Goal: Task Accomplishment & Management: Manage account settings

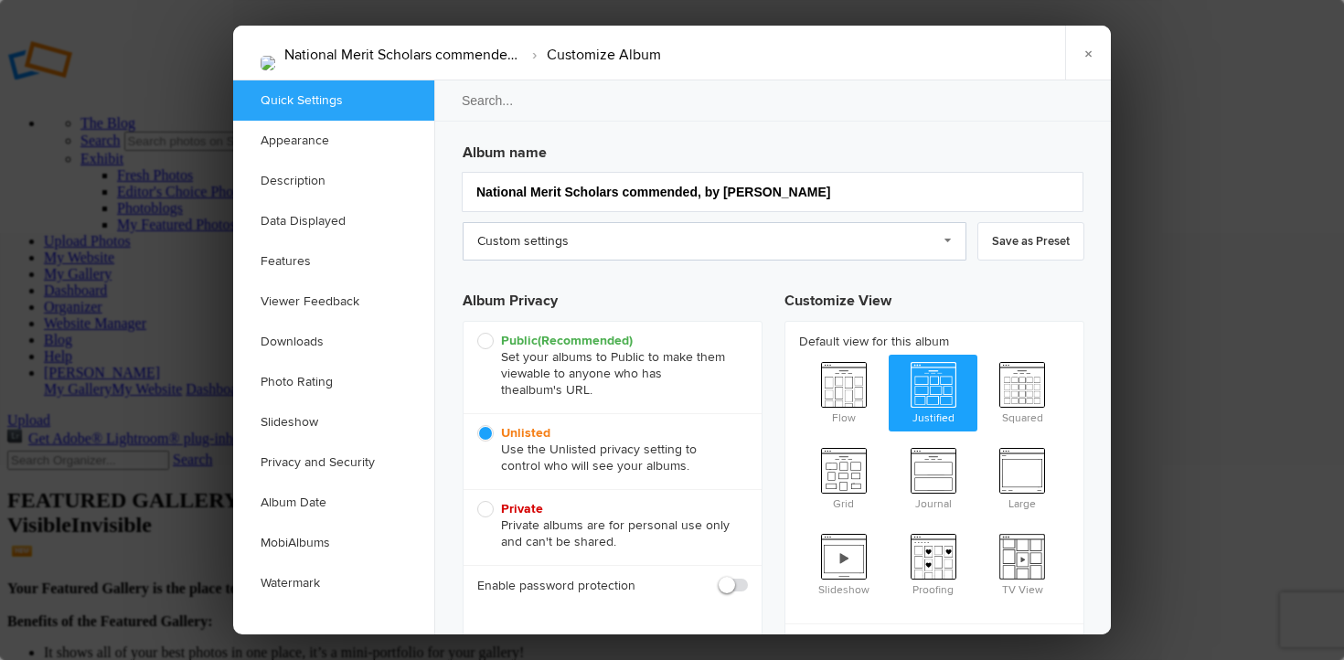
click at [944, 239] on link "Custom settings" at bounding box center [715, 241] width 504 height 38
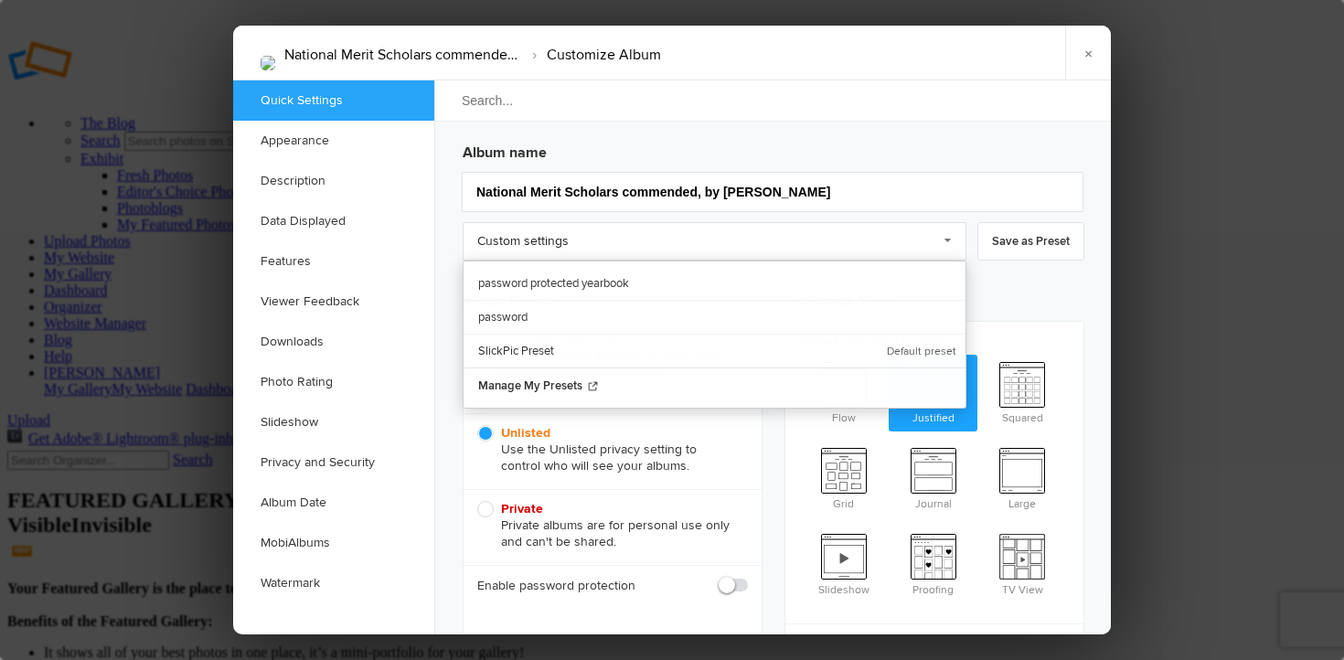
click at [949, 110] on input "search" at bounding box center [773, 101] width 680 height 42
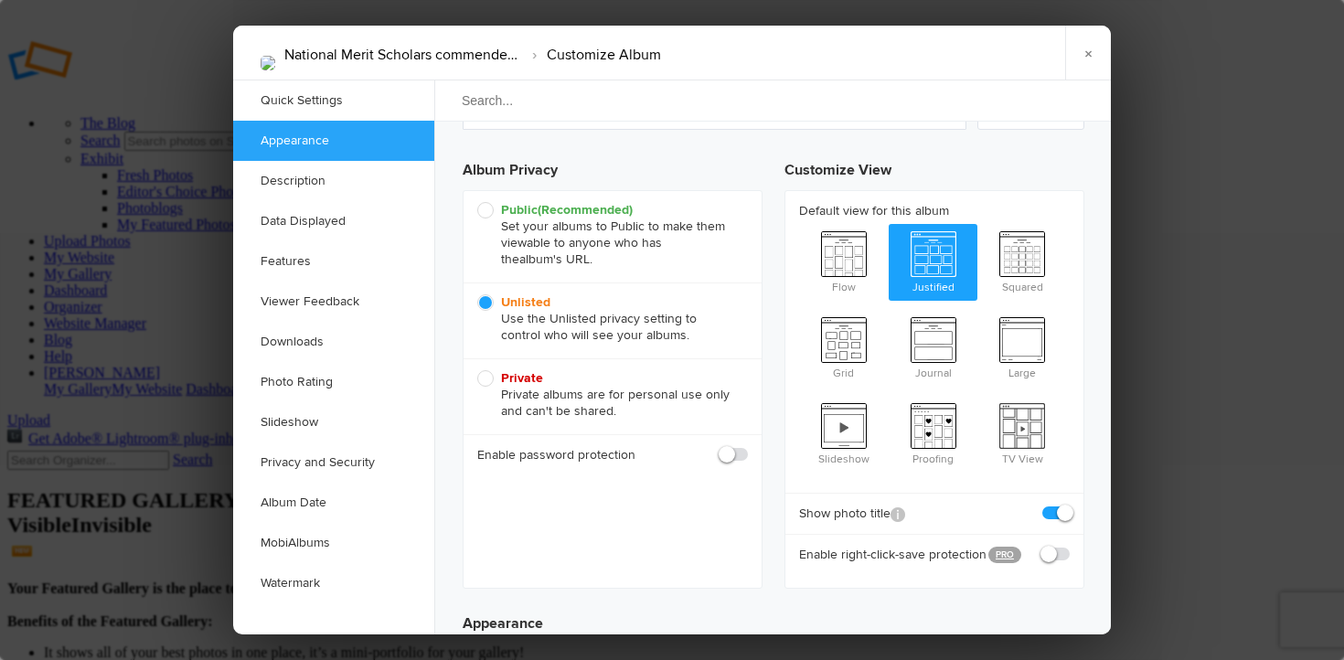
scroll to position [137, 0]
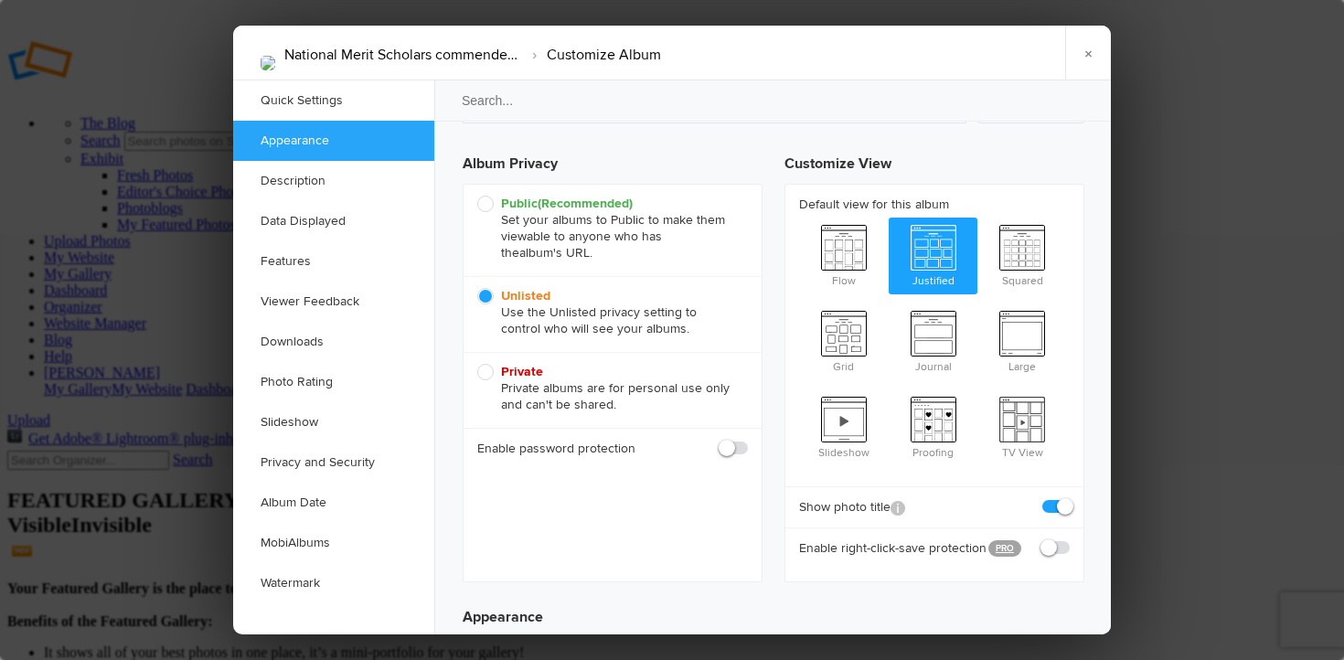
click at [748, 440] on span at bounding box center [748, 440] width 0 height 0
click at [747, 440] on input "checkbox" at bounding box center [747, 439] width 1 height 1
checkbox input "true"
click at [623, 491] on input "text" at bounding box center [666, 490] width 163 height 22
type input "wildcat1"
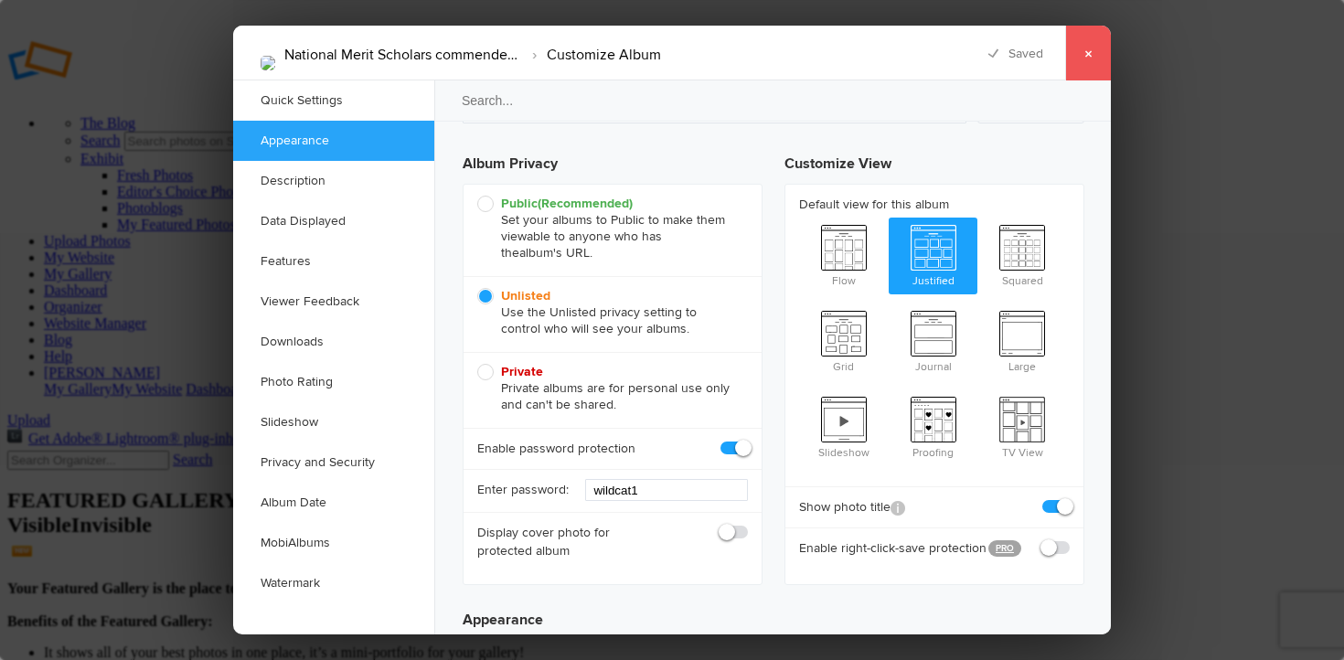
click at [1097, 51] on link "×" at bounding box center [1088, 53] width 46 height 55
